Goal: Task Accomplishment & Management: Manage account settings

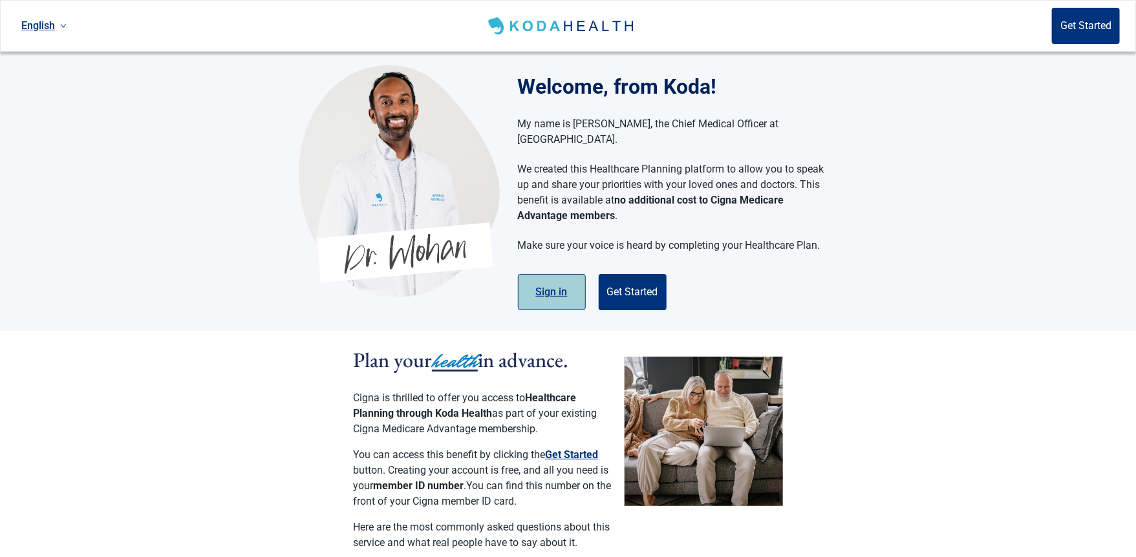
click at [545, 278] on button "Sign in" at bounding box center [552, 292] width 68 height 36
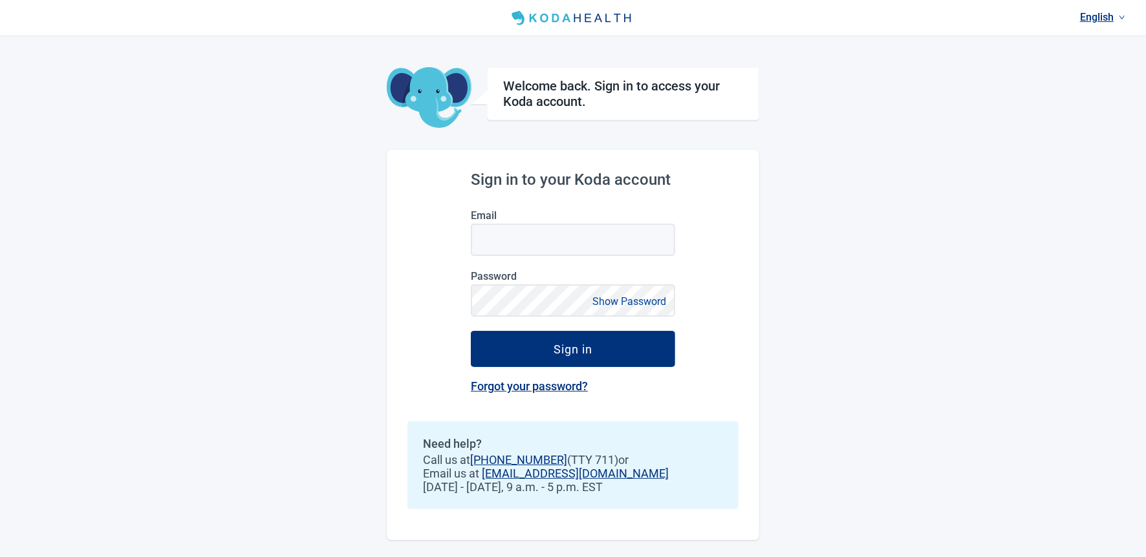
click at [471, 224] on div "Main content" at bounding box center [471, 224] width 0 height 0
click at [1009, 259] on div "English Welcome back. Sign in to access your Koda account. Sign in to your Koda…" at bounding box center [573, 278] width 1146 height 557
